Goal: Task Accomplishment & Management: Manage account settings

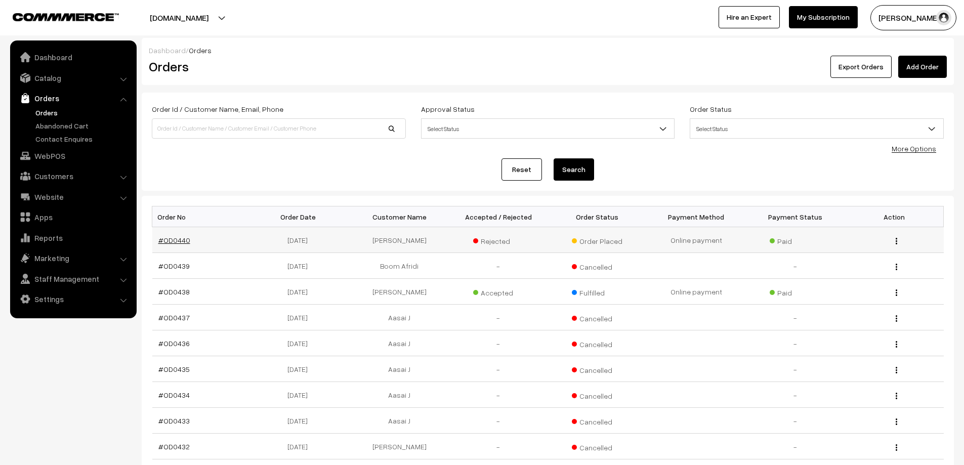
click at [187, 239] on link "#OD0440" at bounding box center [174, 240] width 32 height 9
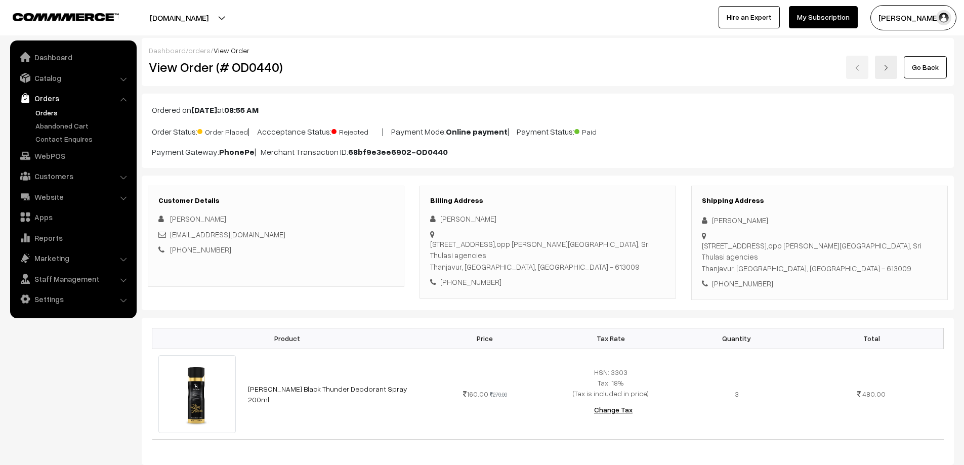
click at [350, 74] on h2 "View Order (# OD0440)" at bounding box center [277, 67] width 256 height 16
click at [59, 117] on link "Orders" at bounding box center [83, 112] width 100 height 11
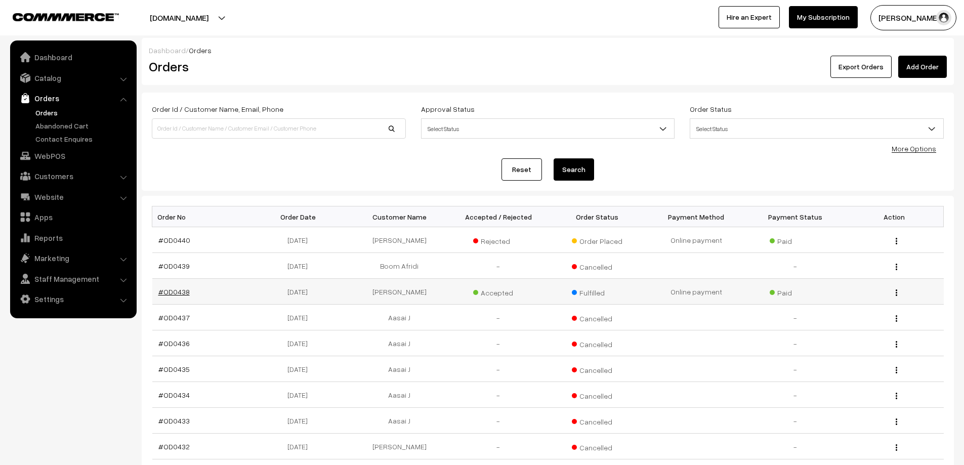
click at [179, 295] on link "#OD0438" at bounding box center [173, 291] width 31 height 9
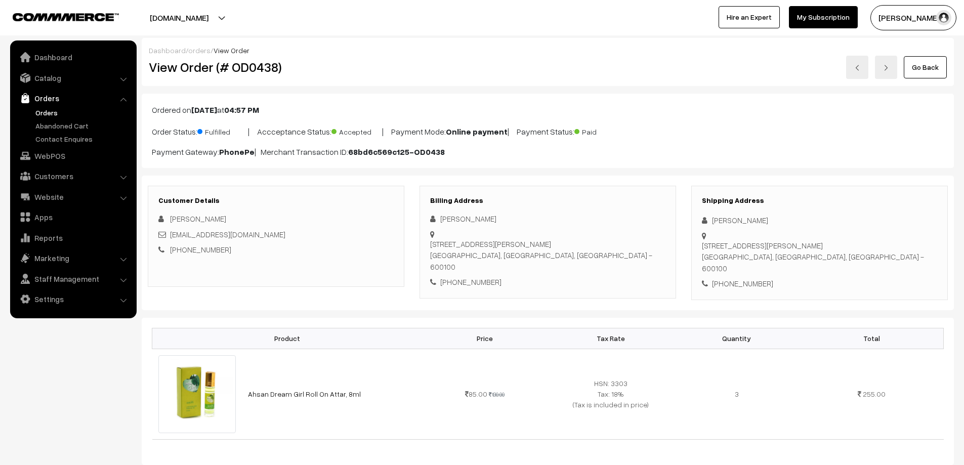
click at [47, 112] on link "Orders" at bounding box center [83, 112] width 100 height 11
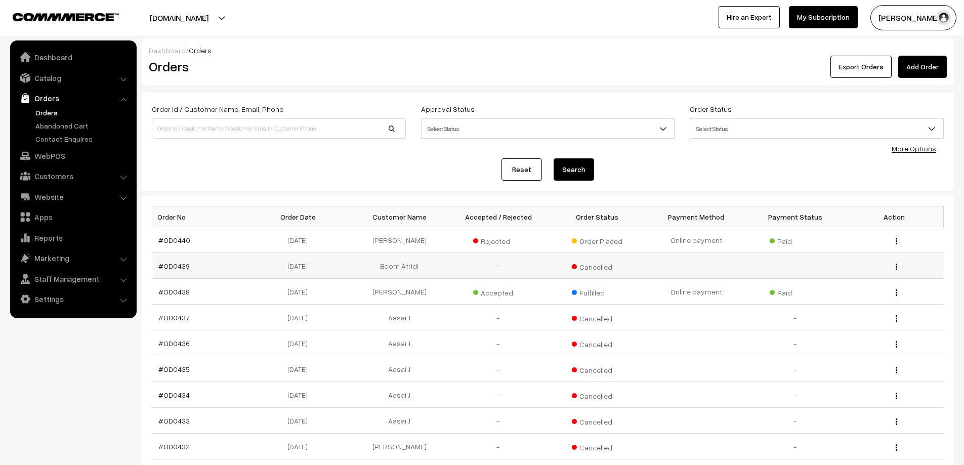
click at [171, 260] on td "#OD0439" at bounding box center [201, 266] width 99 height 26
click at [171, 261] on td "#OD0439" at bounding box center [201, 266] width 99 height 26
click at [172, 262] on link "#OD0439" at bounding box center [173, 266] width 31 height 9
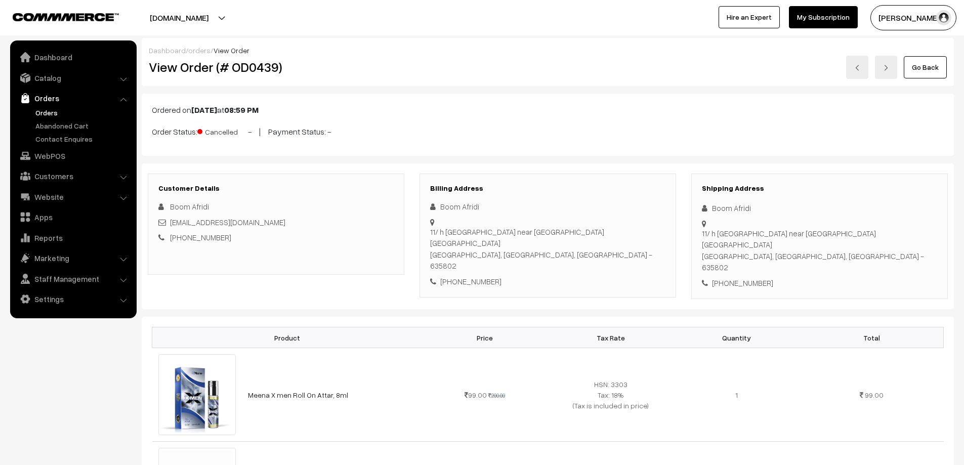
click at [42, 112] on link "Orders" at bounding box center [83, 112] width 100 height 11
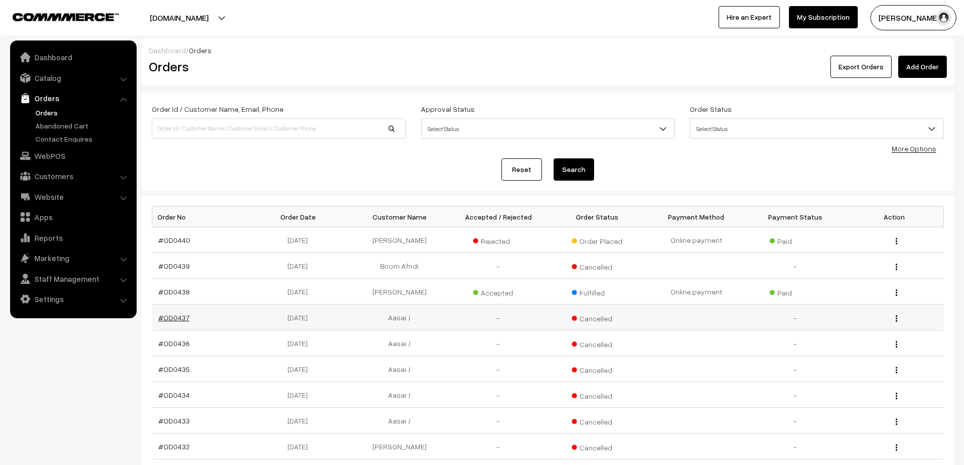
click at [172, 315] on link "#OD0437" at bounding box center [173, 317] width 31 height 9
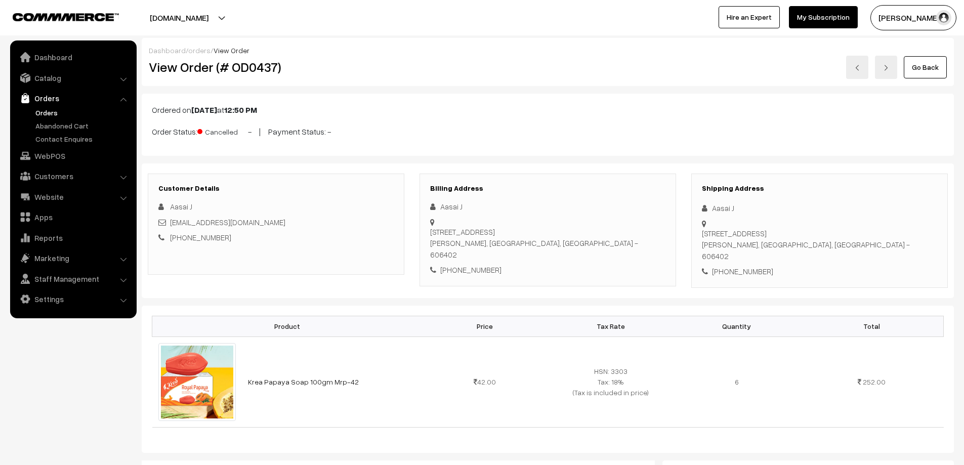
click at [45, 116] on link "Orders" at bounding box center [83, 112] width 100 height 11
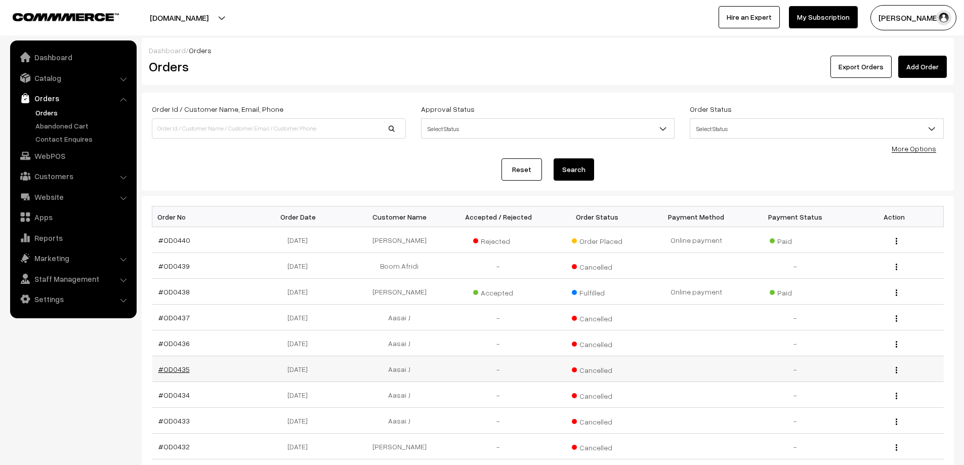
click at [161, 365] on link "#OD0435" at bounding box center [173, 369] width 31 height 9
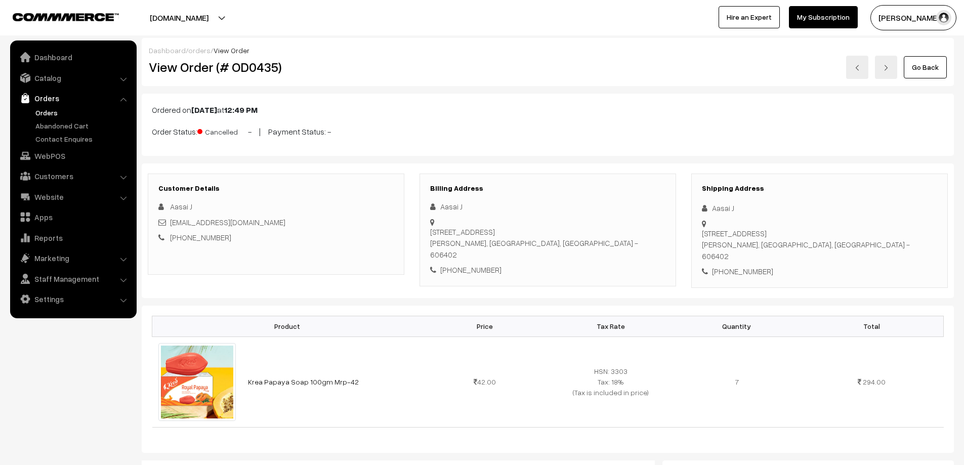
click at [53, 115] on link "Orders" at bounding box center [83, 112] width 100 height 11
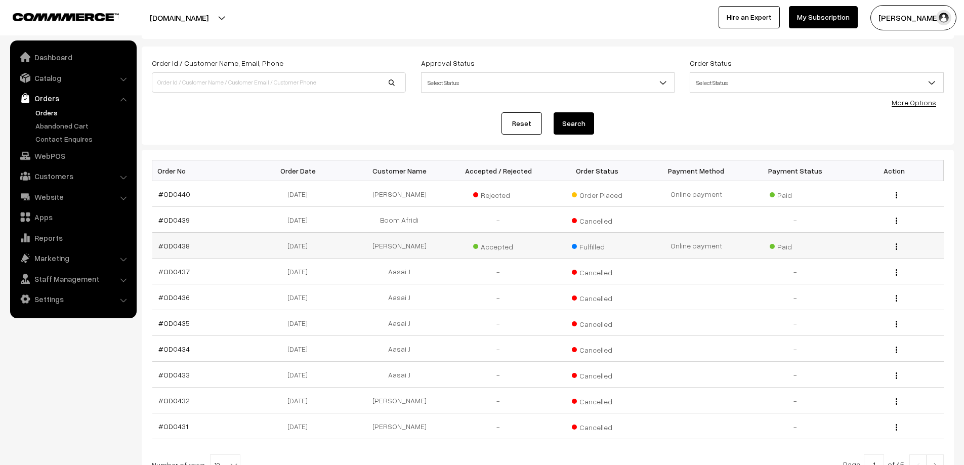
scroll to position [147, 0]
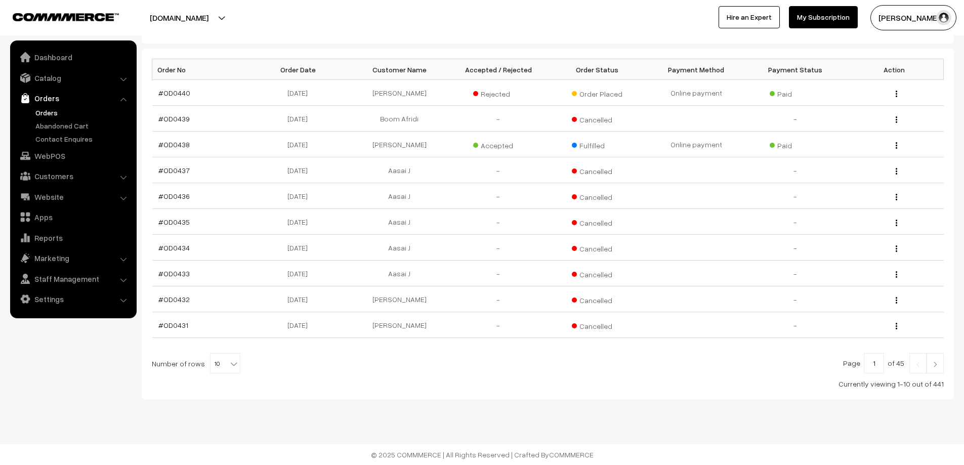
click at [935, 364] on img at bounding box center [935, 364] width 9 height 6
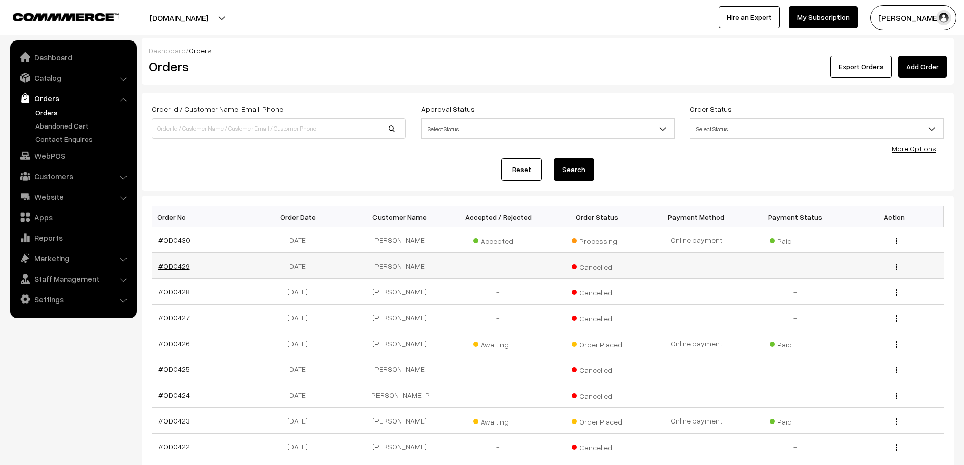
click at [165, 264] on link "#OD0429" at bounding box center [173, 266] width 31 height 9
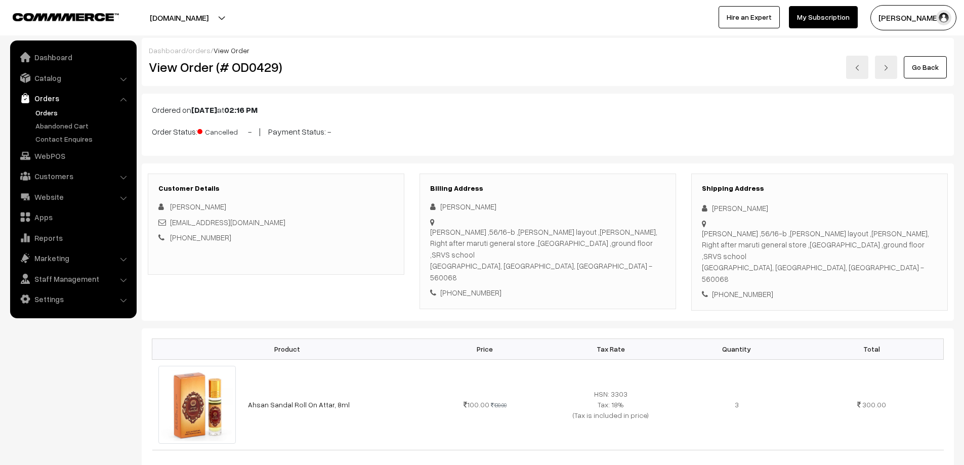
drag, startPoint x: 430, startPoint y: 229, endPoint x: 559, endPoint y: 259, distance: 132.8
click at [559, 259] on div "Sri Muneshwara Swami Nilayam ,56/16-b ,Munireddy layout ,Garvebhavi Palya, Righ…" at bounding box center [547, 254] width 235 height 57
click at [359, 62] on h2 "View Order (# OD0429)" at bounding box center [277, 67] width 256 height 16
